Goal: Task Accomplishment & Management: Manage account settings

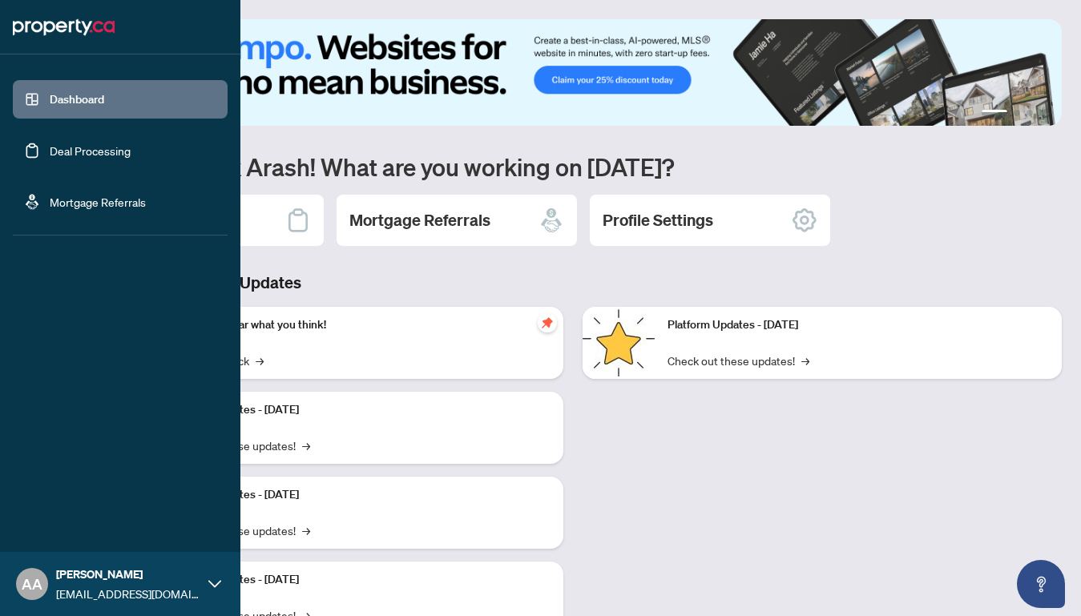
click at [76, 143] on link "Deal Processing" at bounding box center [90, 150] width 81 height 14
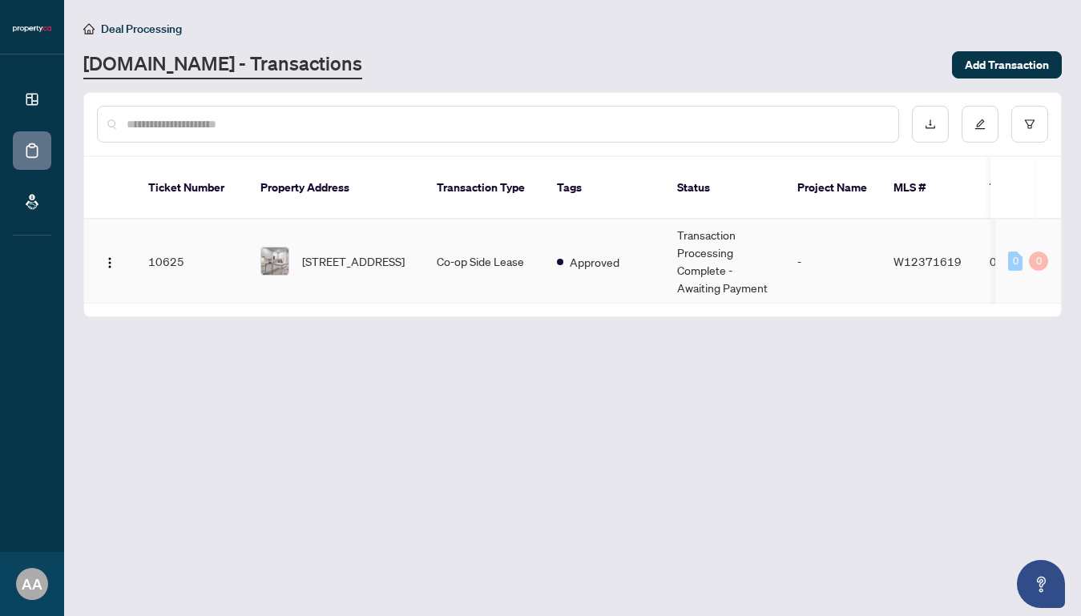
click at [202, 255] on td "10625" at bounding box center [191, 262] width 112 height 84
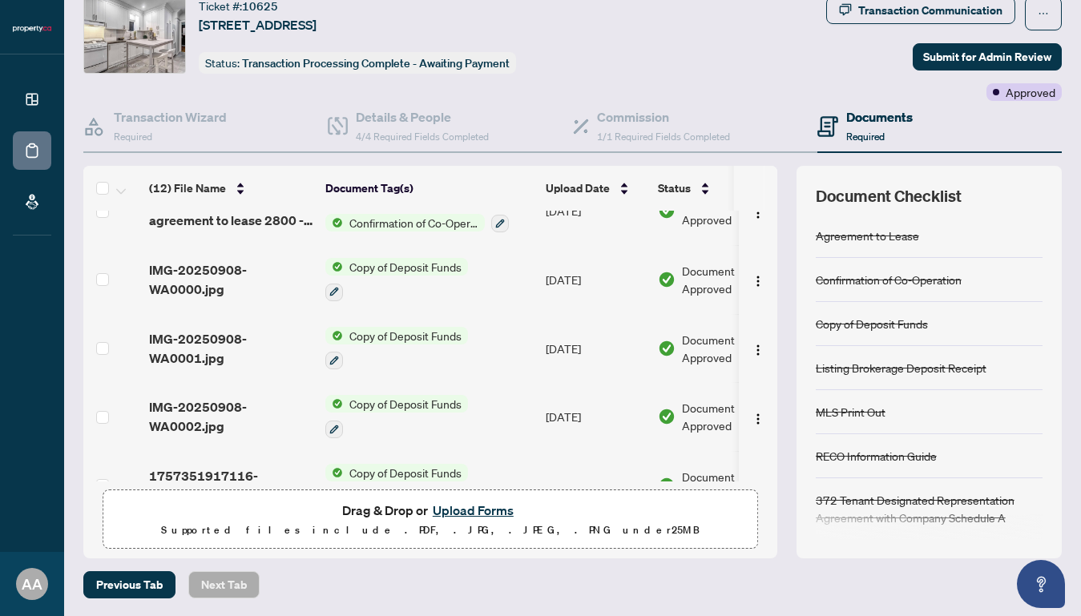
scroll to position [45, 0]
